Goal: Information Seeking & Learning: Check status

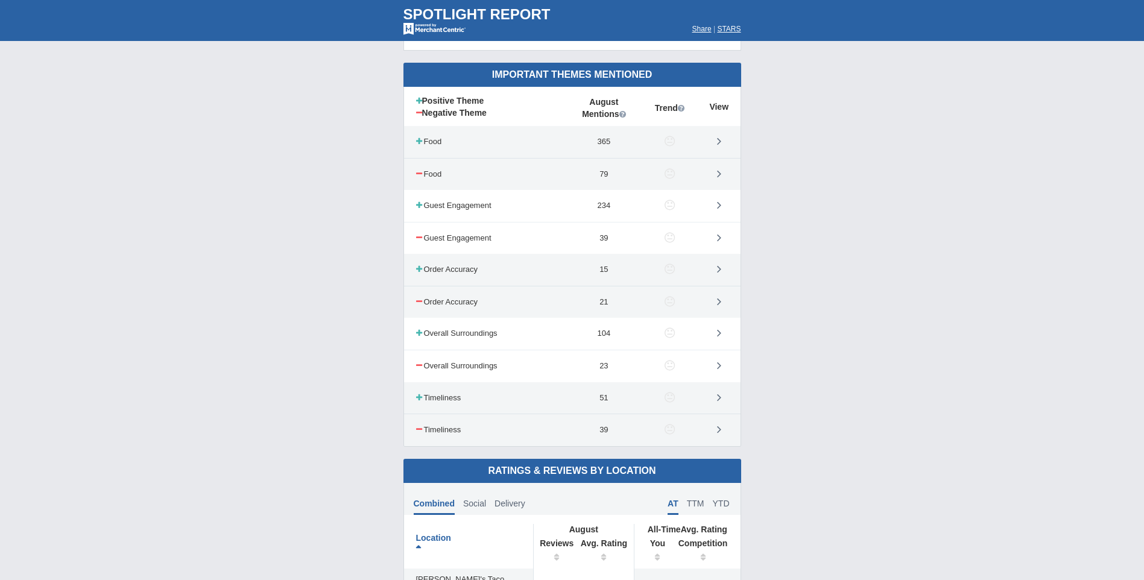
scroll to position [543, 0]
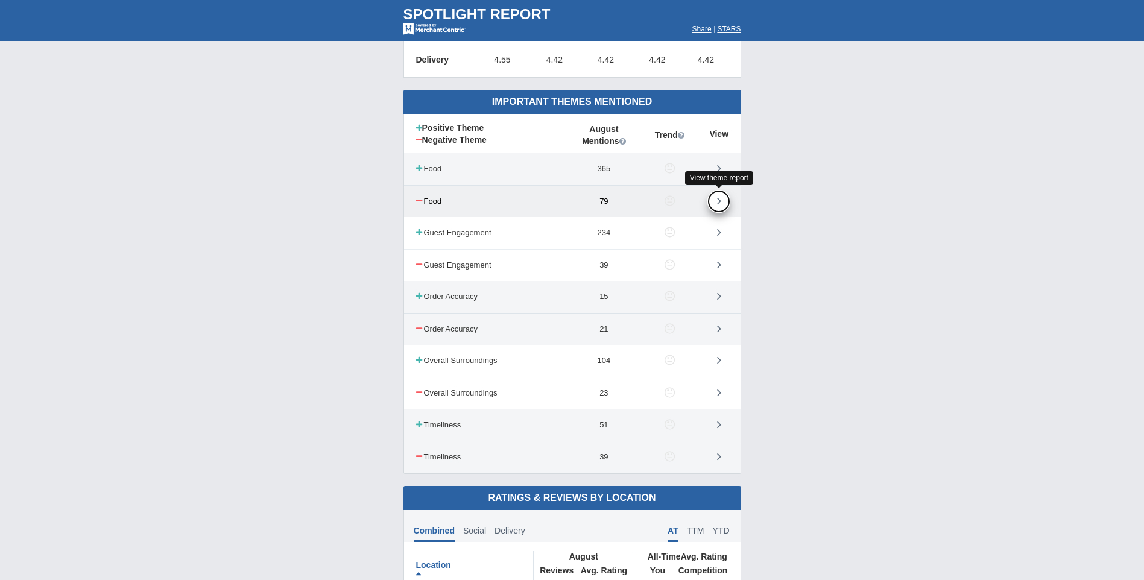
click at [721, 201] on icon at bounding box center [719, 201] width 4 height 12
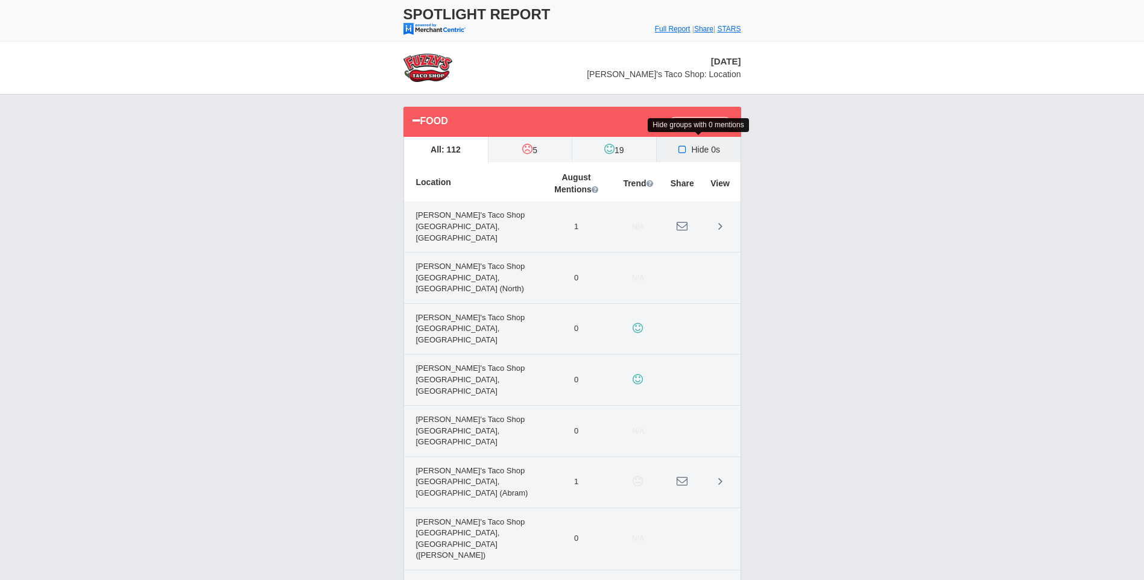
click at [683, 149] on icon at bounding box center [683, 150] width 13 height 10
click at [0, 0] on input "Hide 0s" at bounding box center [0, 0] width 0 height 0
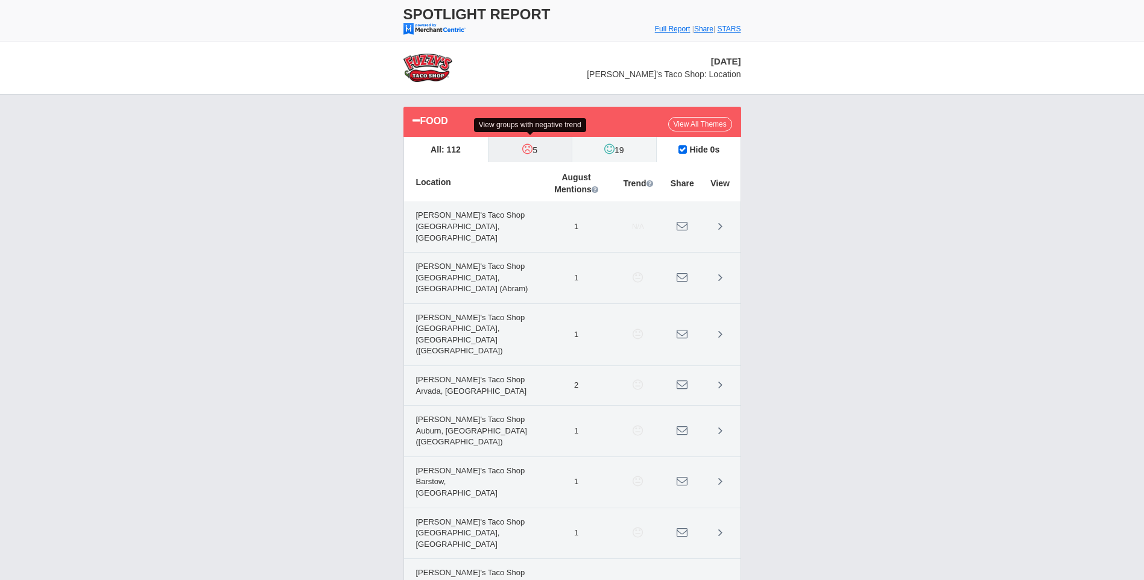
click at [527, 152] on icon at bounding box center [527, 149] width 10 height 12
click at [0, 0] on input "5" at bounding box center [0, 0] width 0 height 0
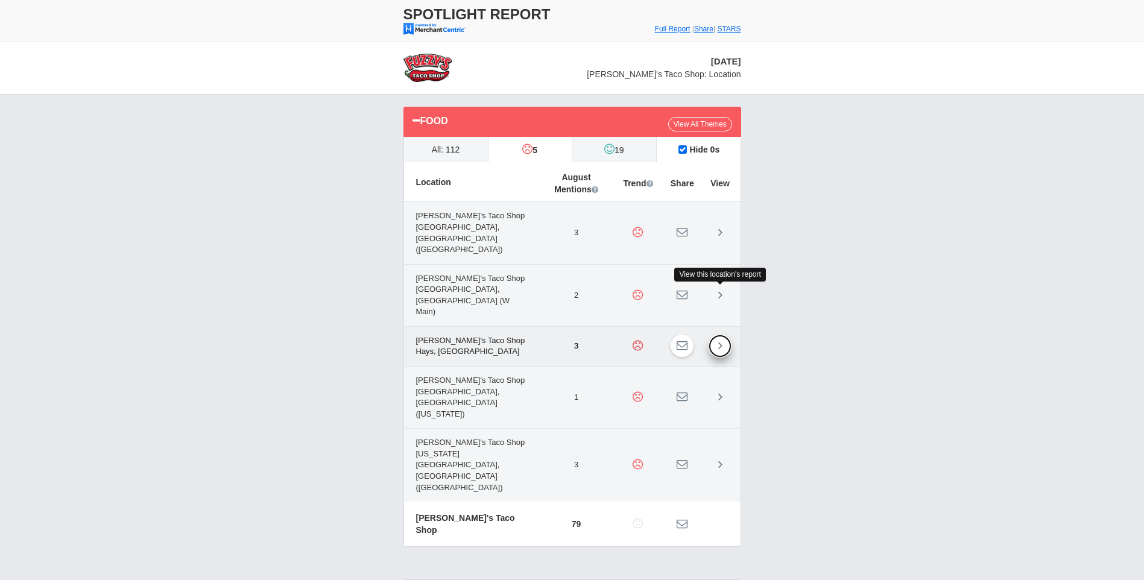
click at [720, 340] on icon at bounding box center [720, 346] width 4 height 12
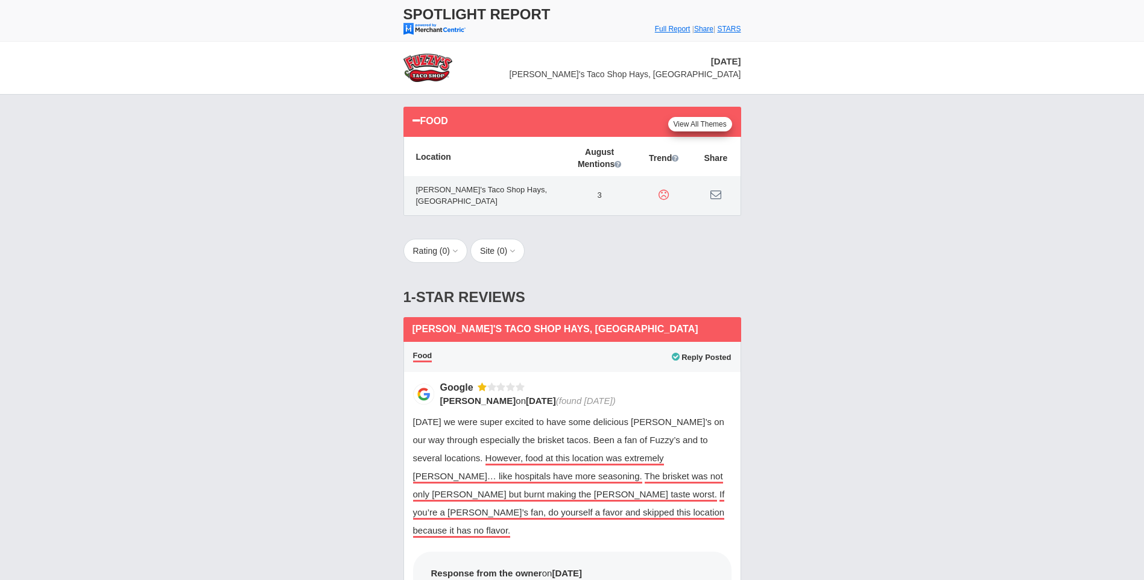
click at [705, 123] on link "View All Themes" at bounding box center [700, 124] width 64 height 14
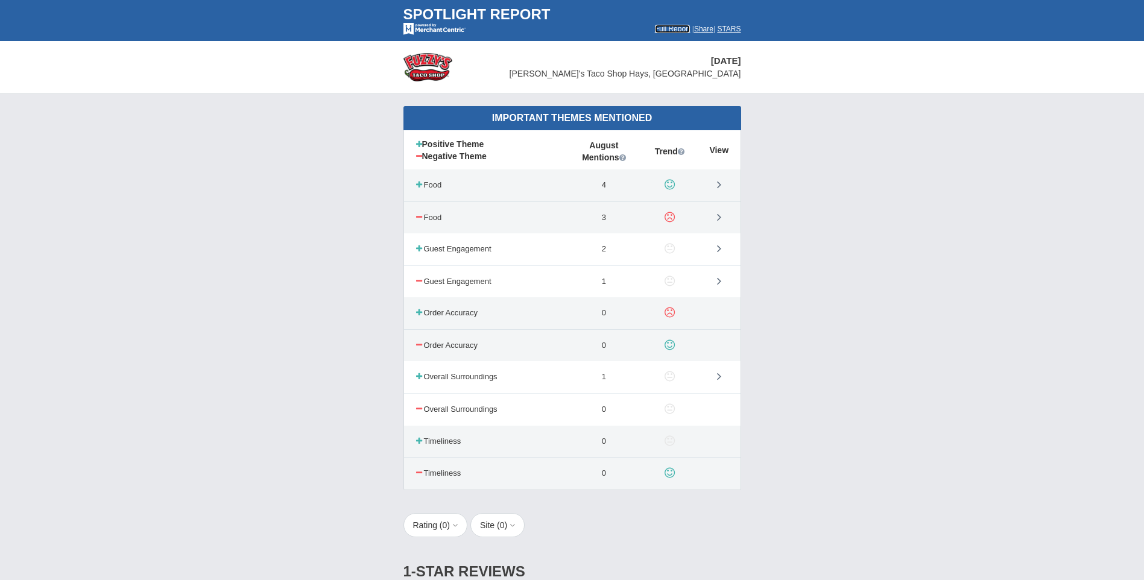
click at [655, 25] on font "Full Report" at bounding box center [673, 29] width 36 height 8
